Goal: Task Accomplishment & Management: Use online tool/utility

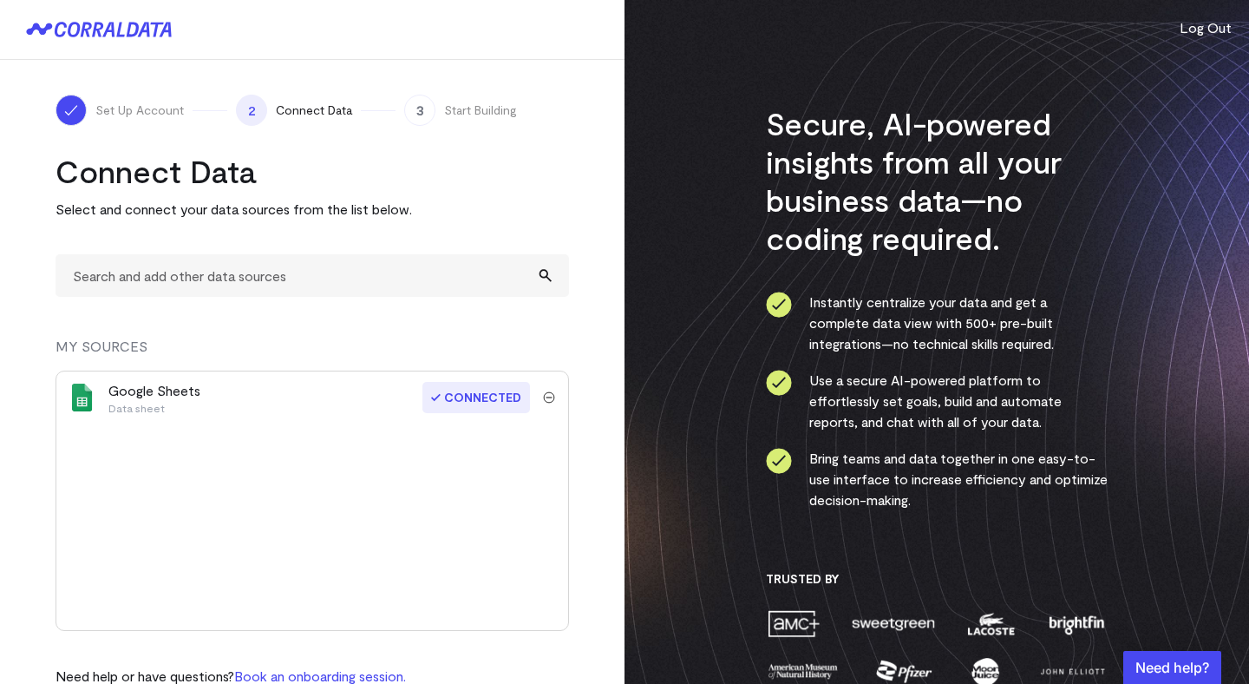
click at [551, 396] on img "submit" at bounding box center [549, 397] width 12 height 12
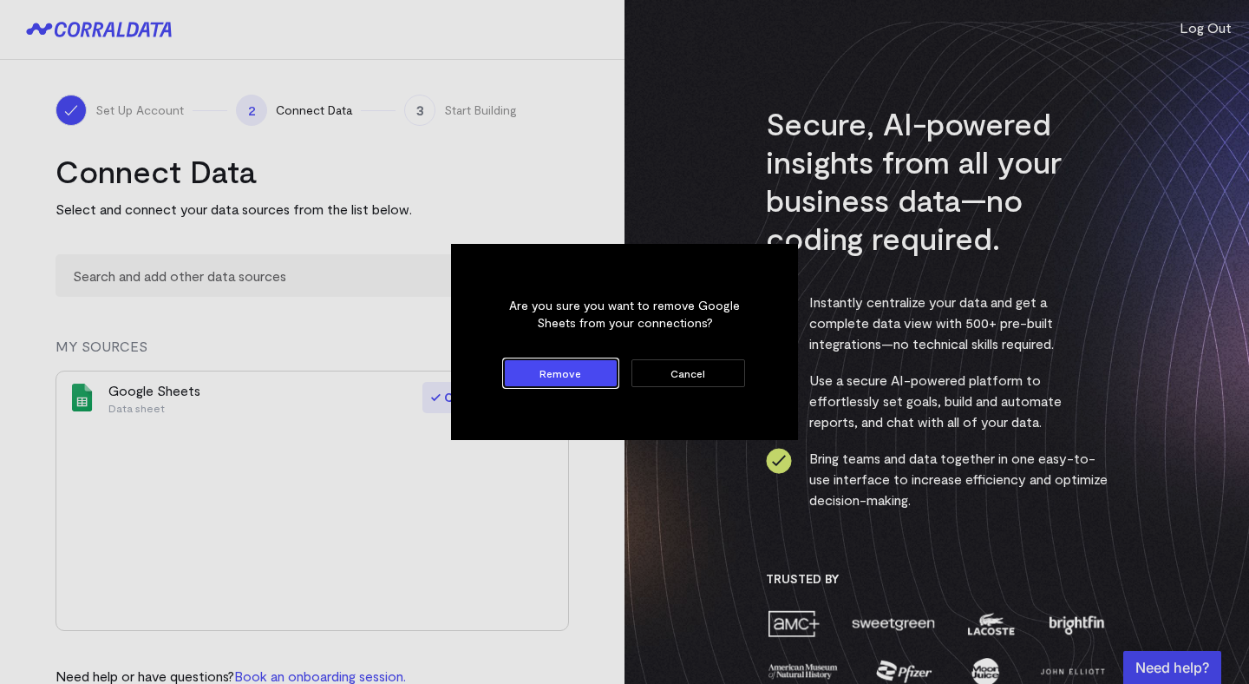
click at [592, 351] on form "Are you sure you want to remove Google Sheets from your connections? Remove Can…" at bounding box center [624, 342] width 269 height 118
click at [573, 372] on button "Remove" at bounding box center [561, 373] width 114 height 28
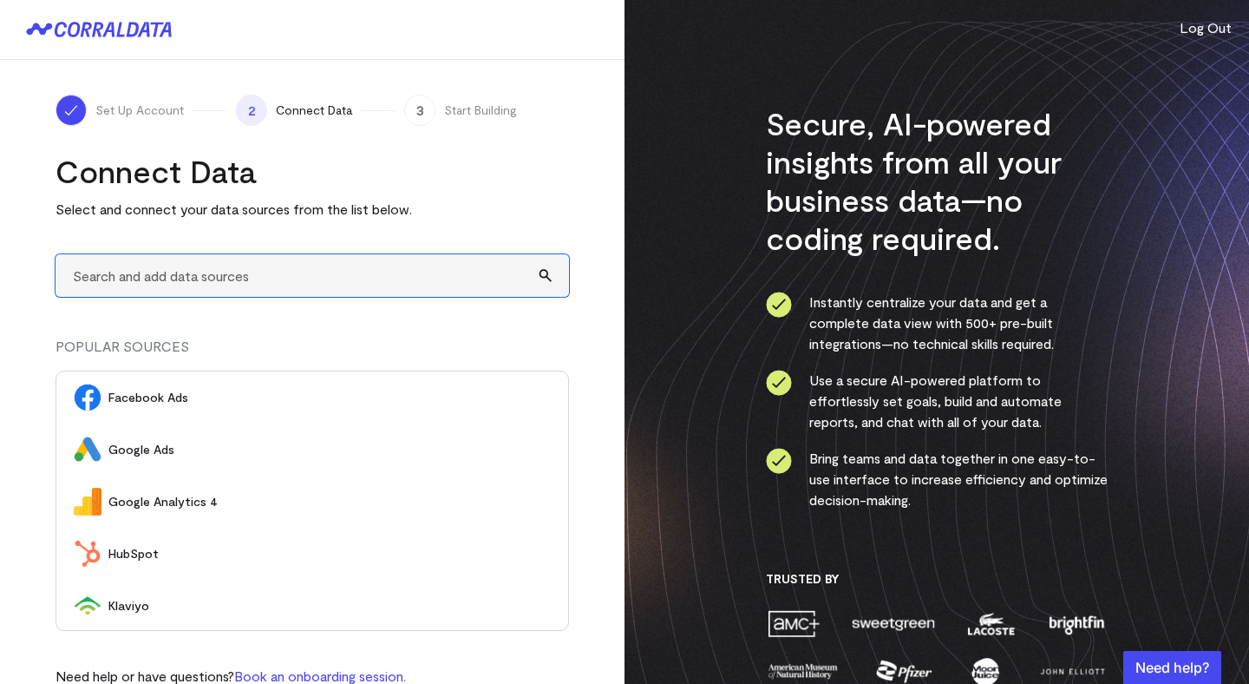
click at [342, 285] on input "text" at bounding box center [313, 275] width 514 height 43
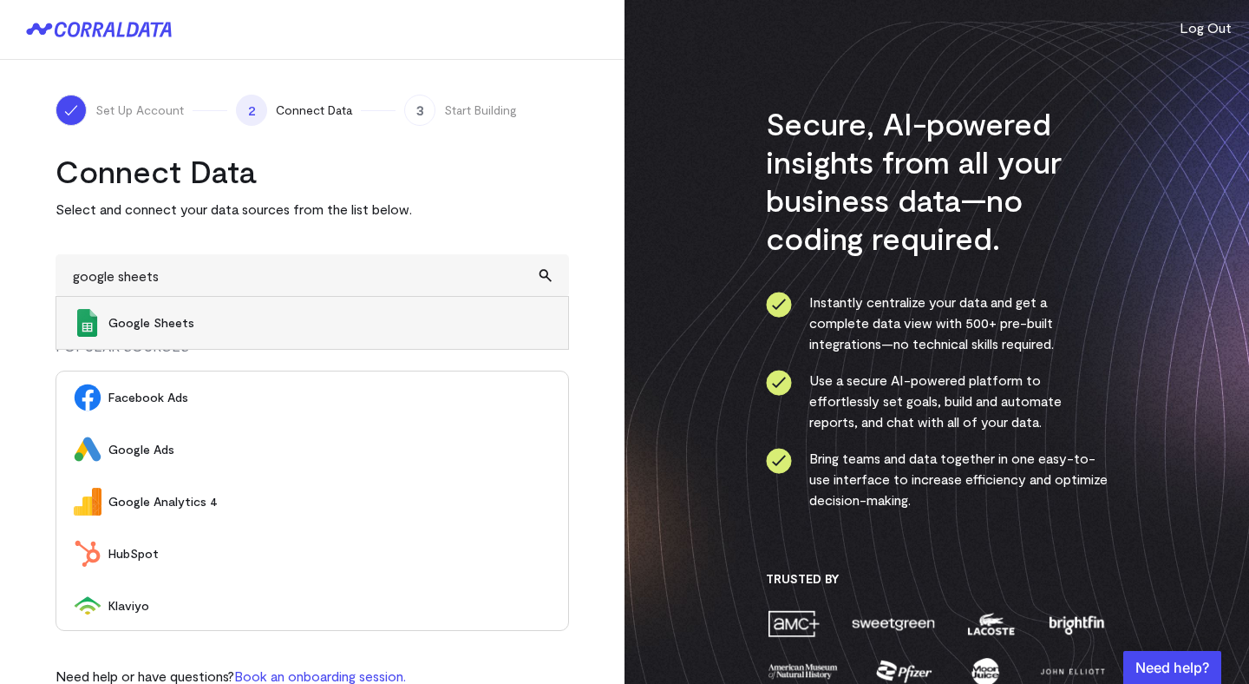
click at [347, 323] on span "Google Sheets" at bounding box center [329, 322] width 442 height 17
type input "Google Sheets"
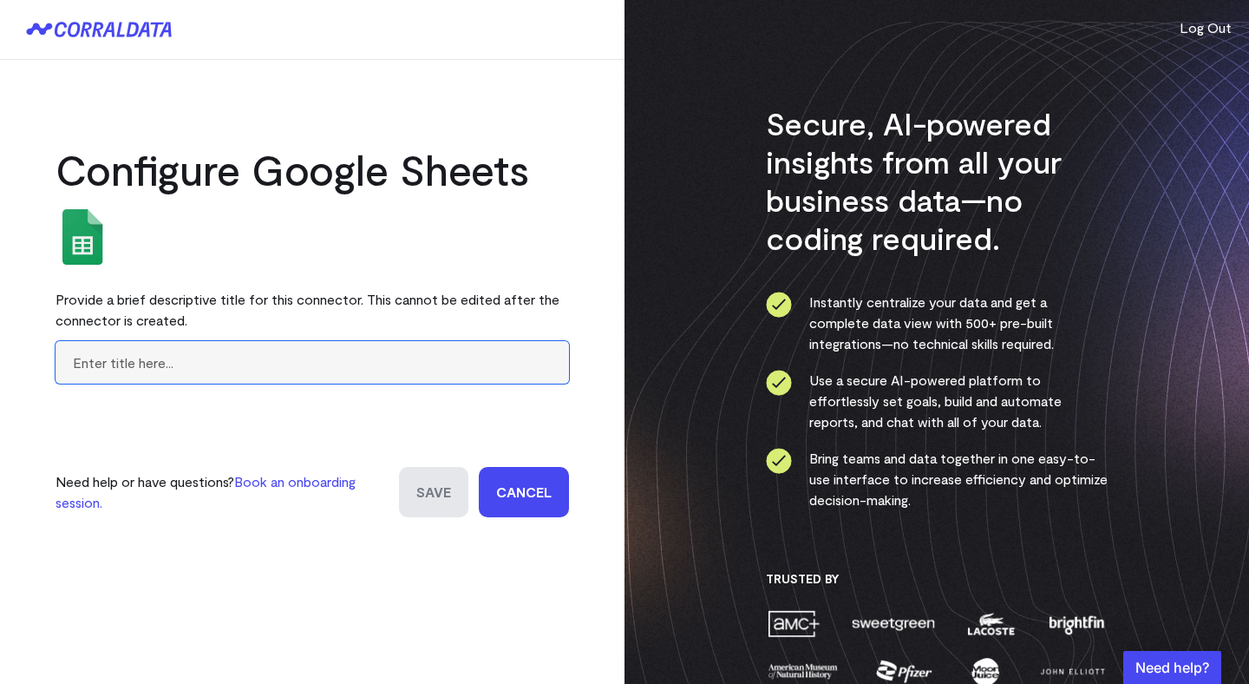
click at [383, 356] on input "text" at bounding box center [313, 362] width 514 height 43
type input "Test Sheet"
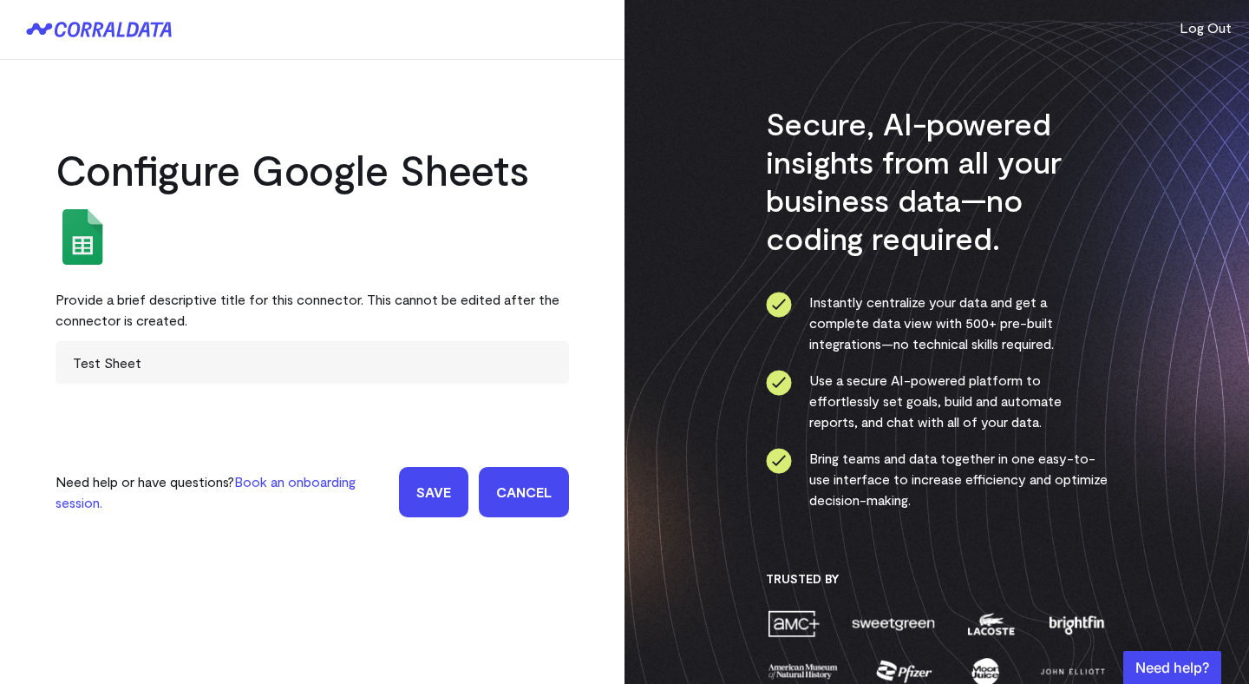
click at [434, 490] on input "Save" at bounding box center [433, 492] width 69 height 50
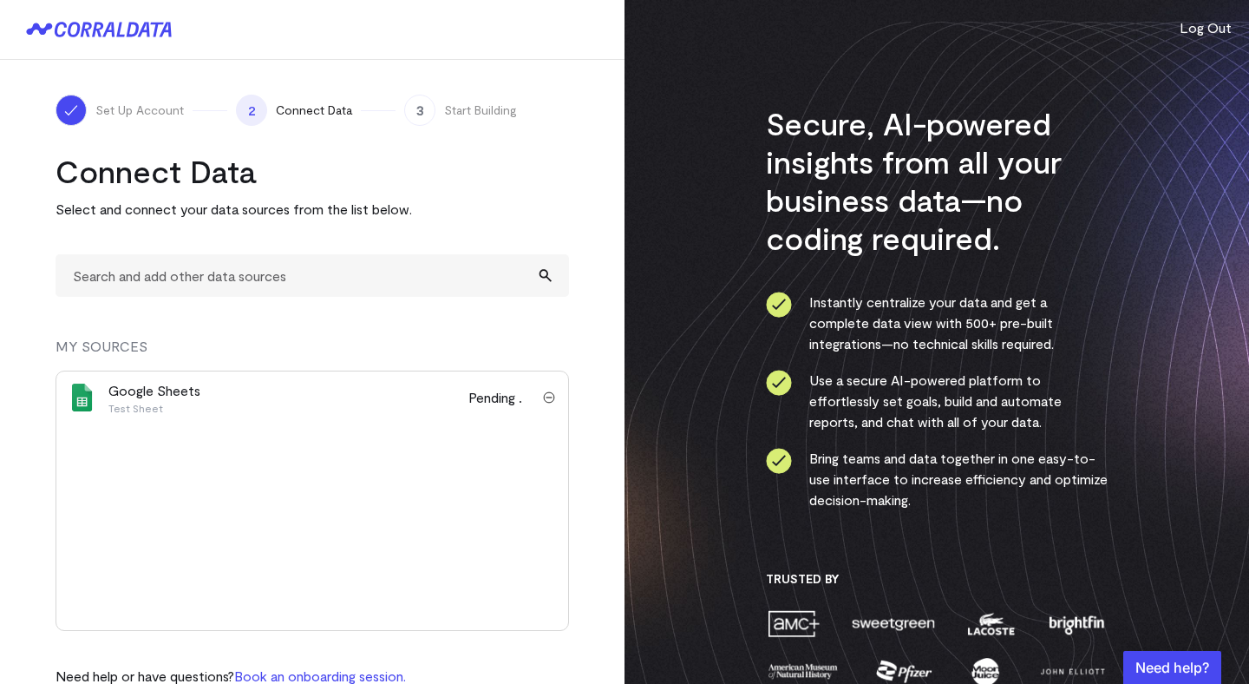
scroll to position [62, 0]
